Goal: Entertainment & Leisure: Consume media (video, audio)

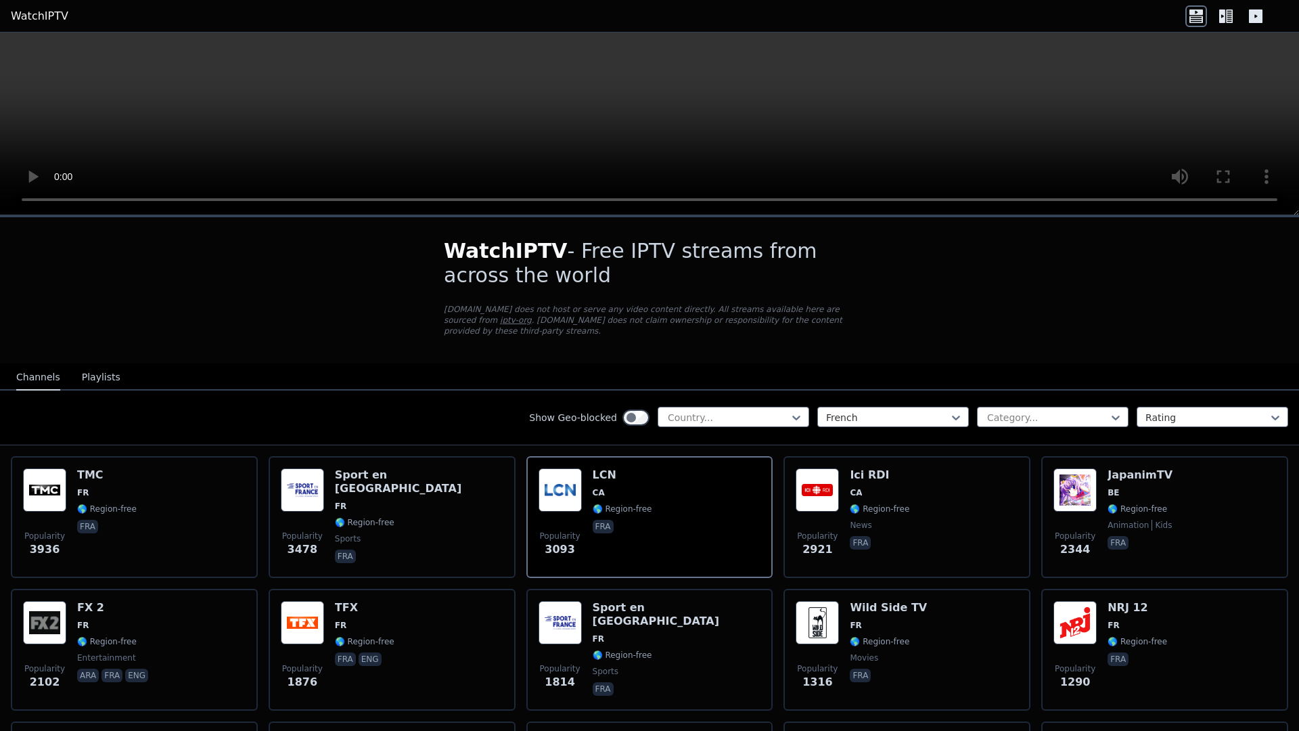
click at [921, 215] on video at bounding box center [649, 123] width 1299 height 183
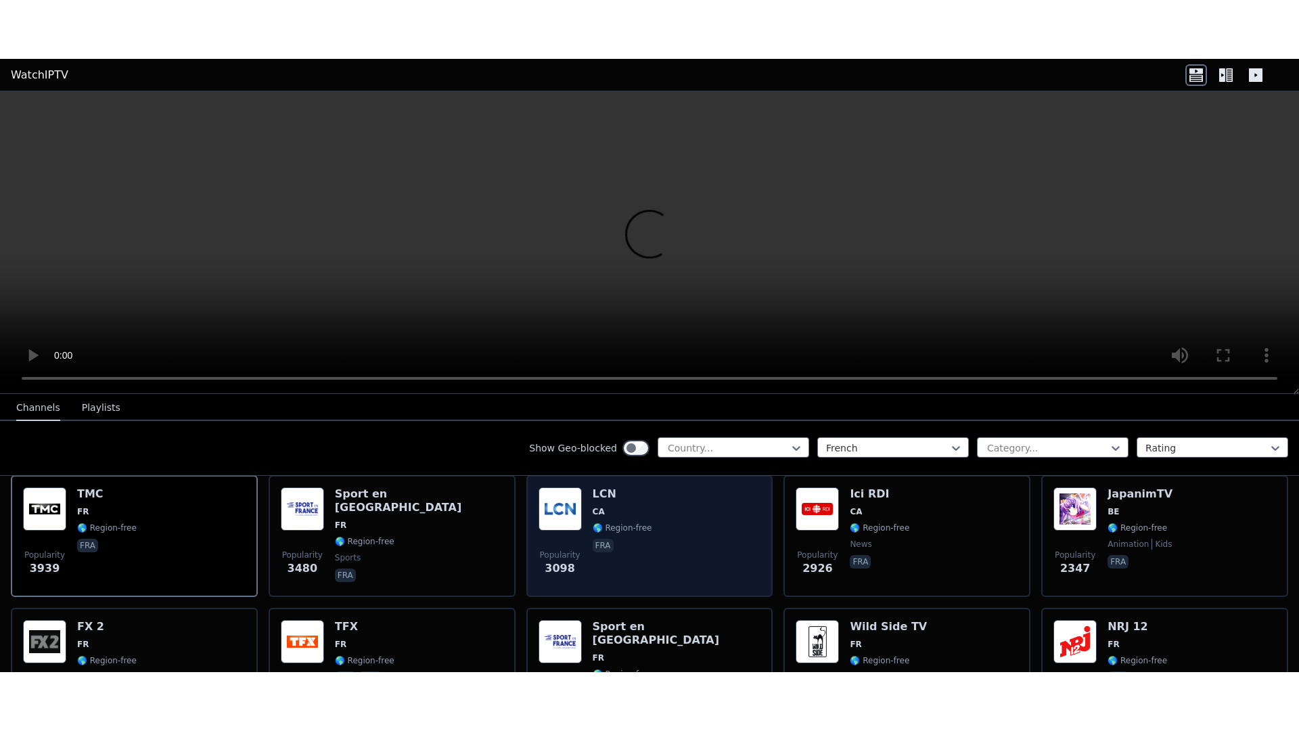
scroll to position [162, 0]
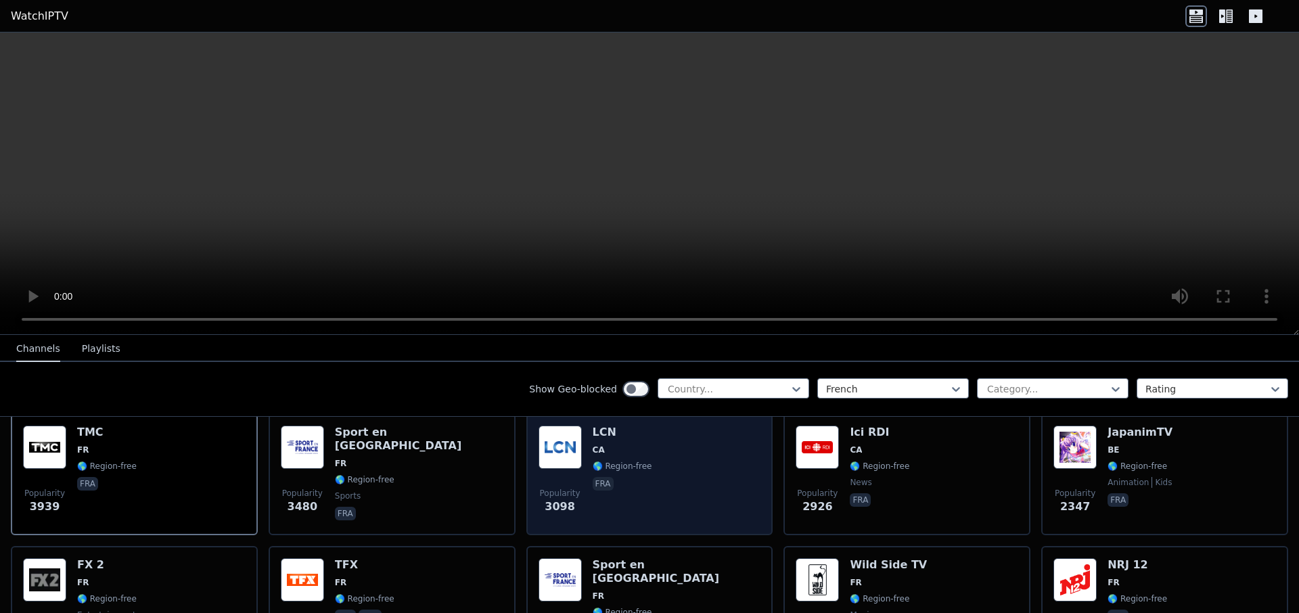
click at [604, 461] on span "🌎 Region-free" at bounding box center [623, 466] width 60 height 11
